Goal: Information Seeking & Learning: Learn about a topic

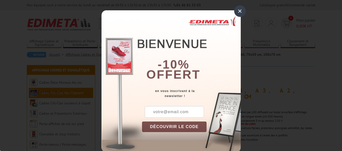
click at [237, 11] on div "×" at bounding box center [240, 11] width 12 height 12
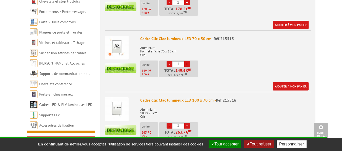
scroll to position [383, 0]
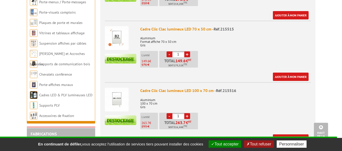
click at [224, 105] on div "Cadre Clic Clac lumineux LED 100 x 70 cm - Réf.215516 Aluminium 100 x 70 cm Gri…" at bounding box center [225, 115] width 170 height 55
click at [121, 100] on img at bounding box center [117, 100] width 24 height 24
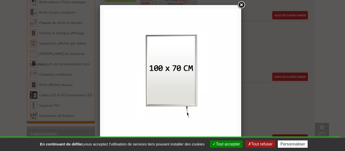
click at [243, 5] on link at bounding box center [241, 5] width 9 height 9
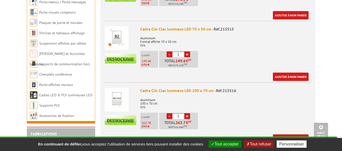
click at [11, 35] on body "Nos équipes sont à votre service du lundi au vendredi de 8h30 à 12h30 et de 13h…" at bounding box center [171, 8] width 342 height 782
click at [56, 94] on link "Cadres LED & PLV lumineuses LED" at bounding box center [65, 95] width 53 height 5
